Goal: Find specific page/section: Find specific page/section

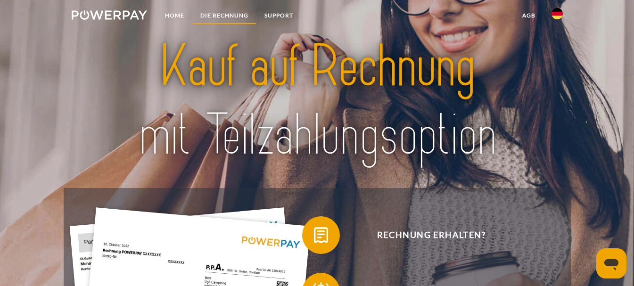
click at [226, 17] on link "DIE RECHNUNG" at bounding box center [224, 15] width 64 height 17
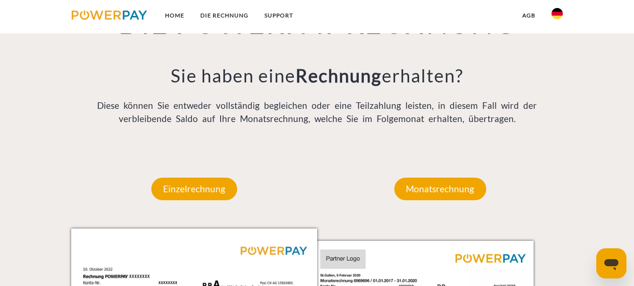
scroll to position [675, 0]
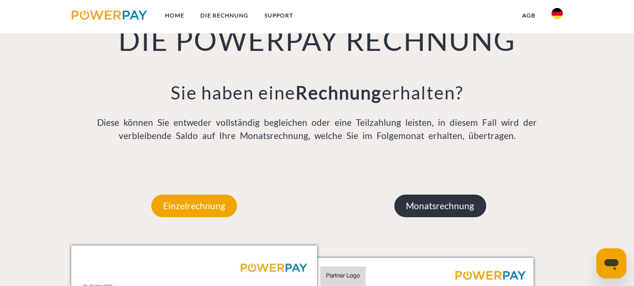
click at [431, 214] on p "Monatsrechnung" at bounding box center [440, 206] width 92 height 23
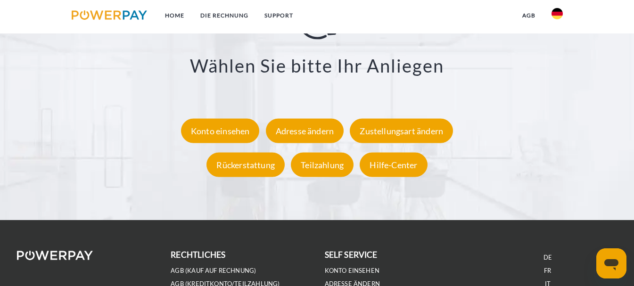
scroll to position [1664, 0]
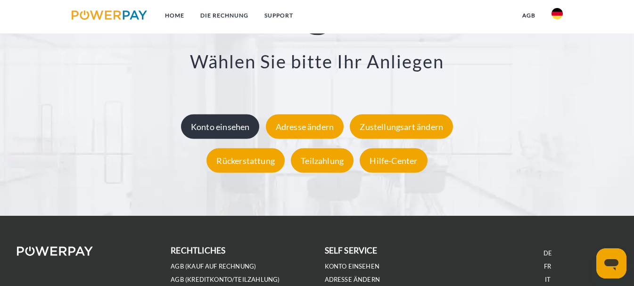
click at [208, 127] on div "Konto einsehen" at bounding box center [220, 126] width 79 height 24
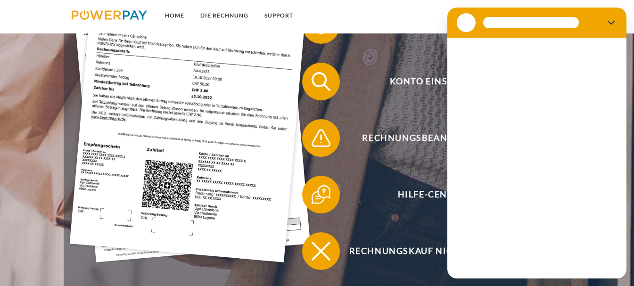
scroll to position [188, 0]
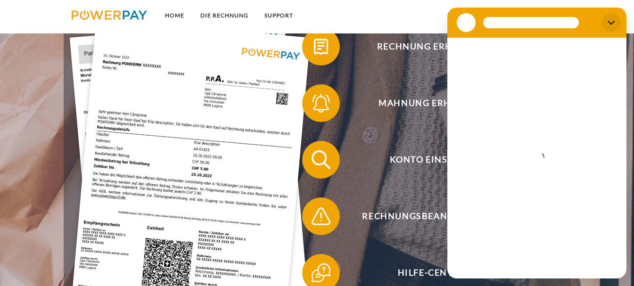
click at [611, 28] on button "Schließen" at bounding box center [611, 22] width 19 height 19
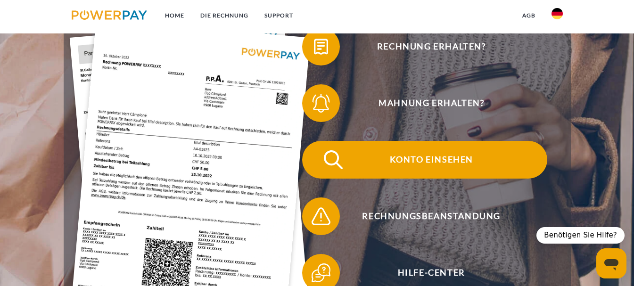
type textarea "*"
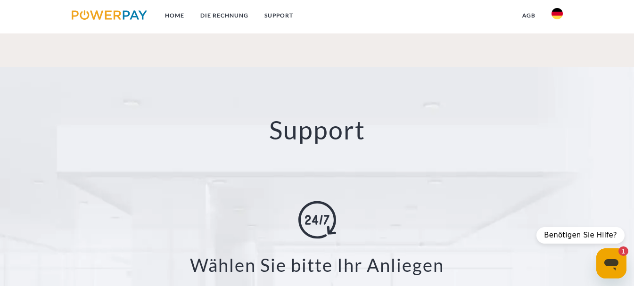
scroll to position [1743, 0]
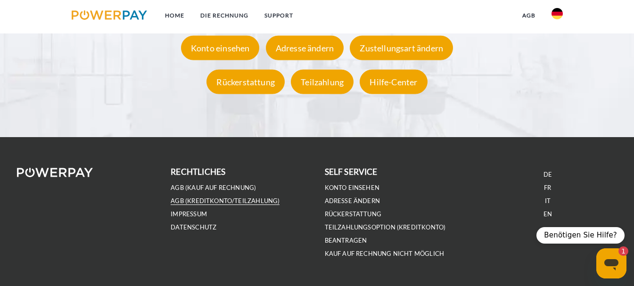
click at [230, 200] on link "AGB (Kreditkonto/Teilzahlung)" at bounding box center [225, 201] width 109 height 8
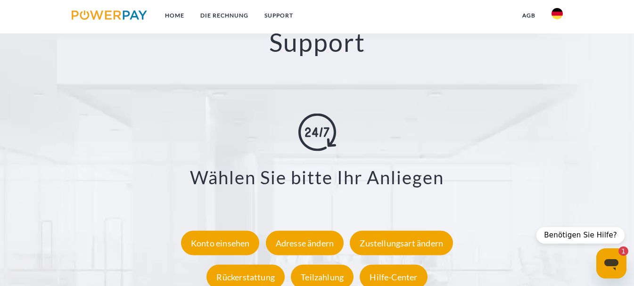
scroll to position [1460, 0]
